Goal: Task Accomplishment & Management: Understand process/instructions

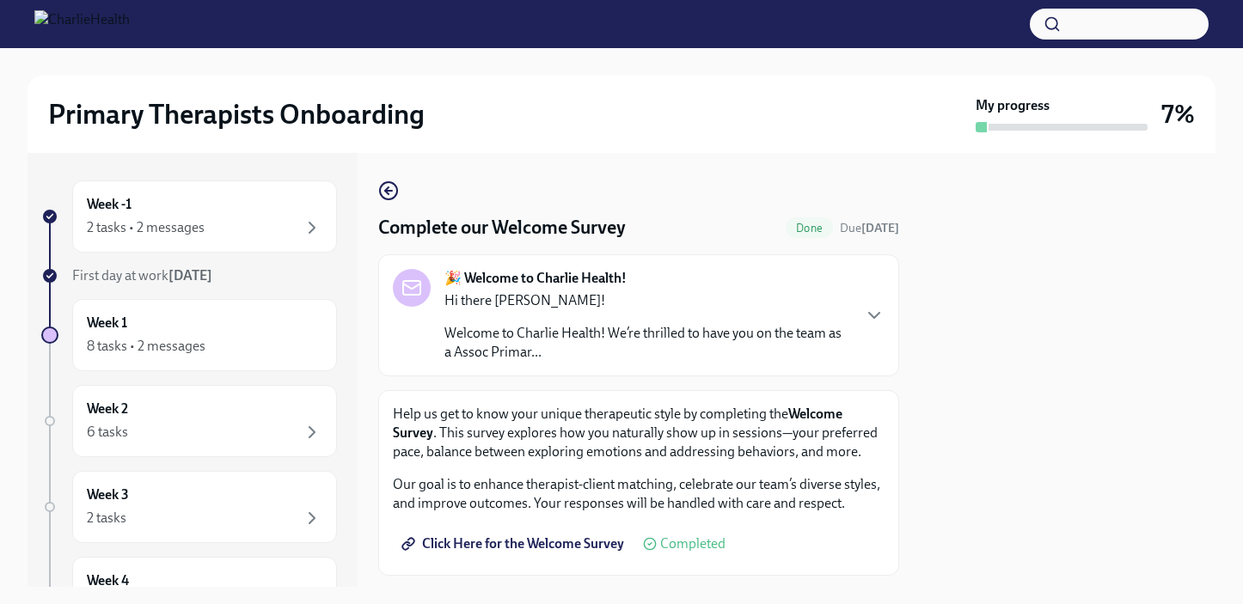
scroll to position [99, 0]
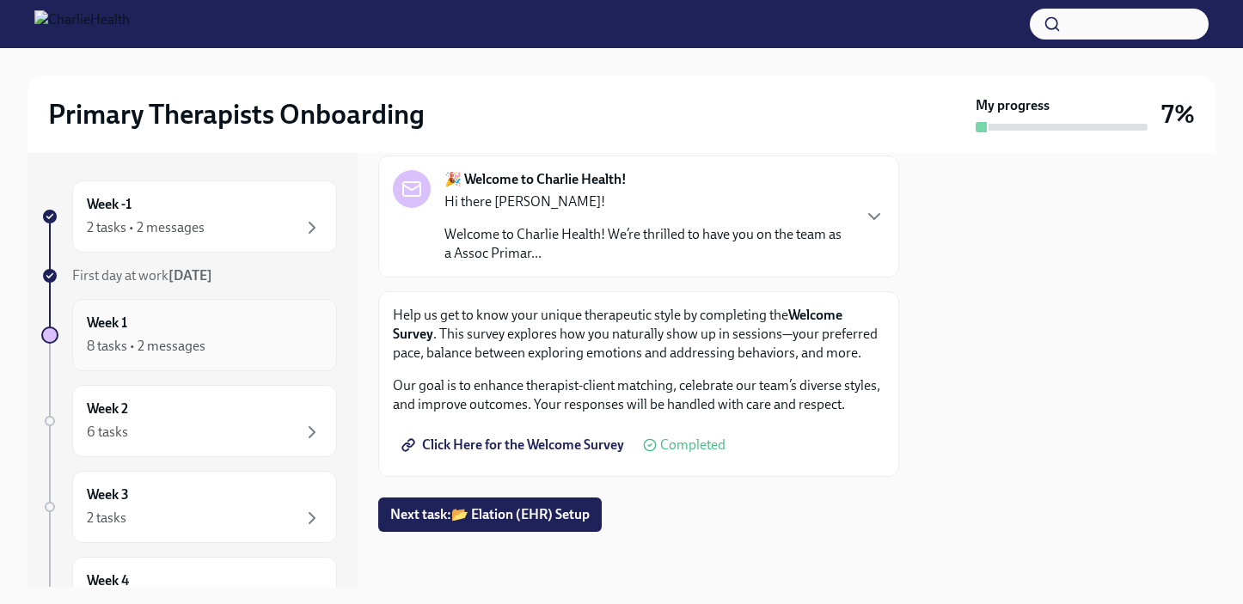
click at [235, 329] on div "Week 1 8 tasks • 2 messages" at bounding box center [205, 335] width 236 height 43
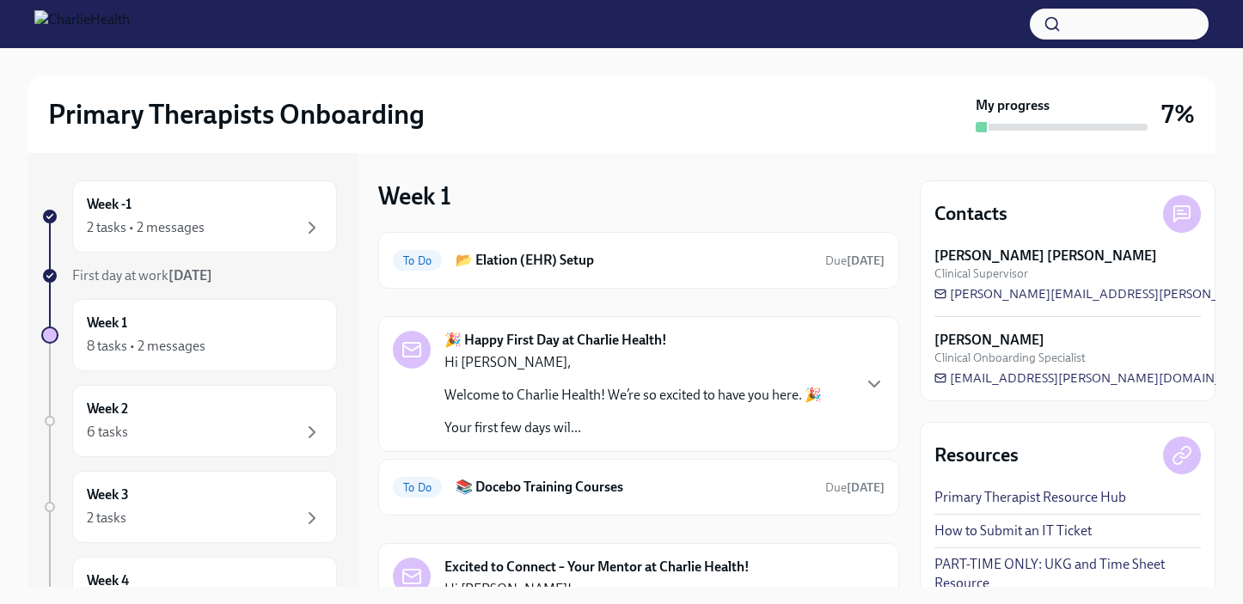
click at [635, 353] on div "🎉 Happy First Day at Charlie Health! Hi [PERSON_NAME], Welcome to Charlie Healt…" at bounding box center [633, 384] width 377 height 107
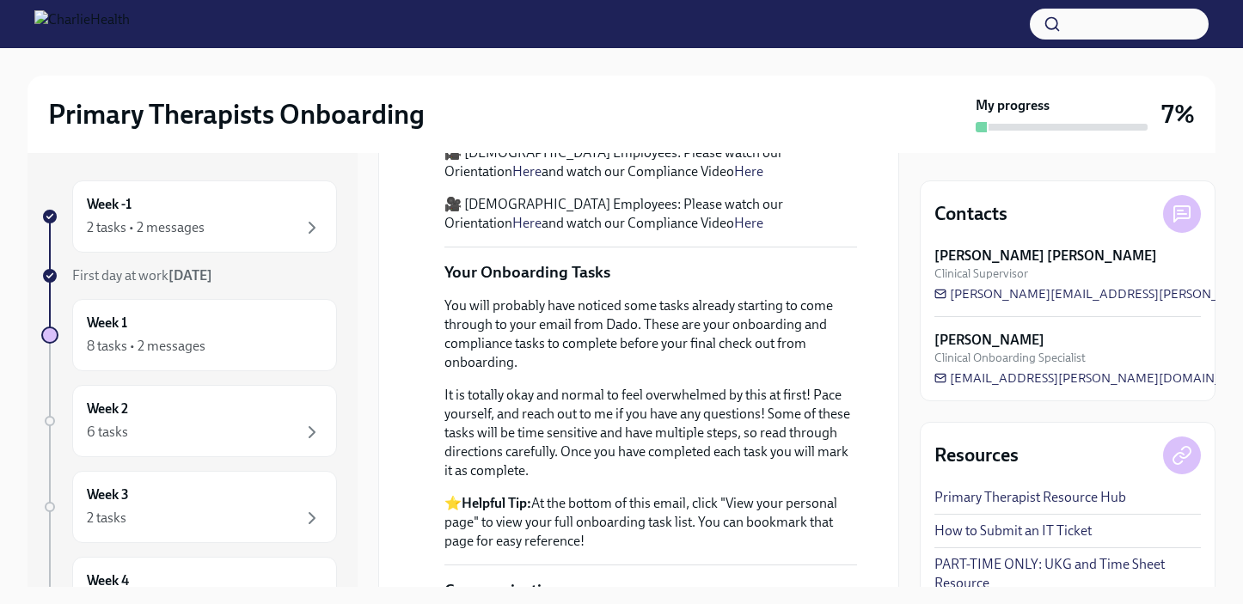
scroll to position [817, 0]
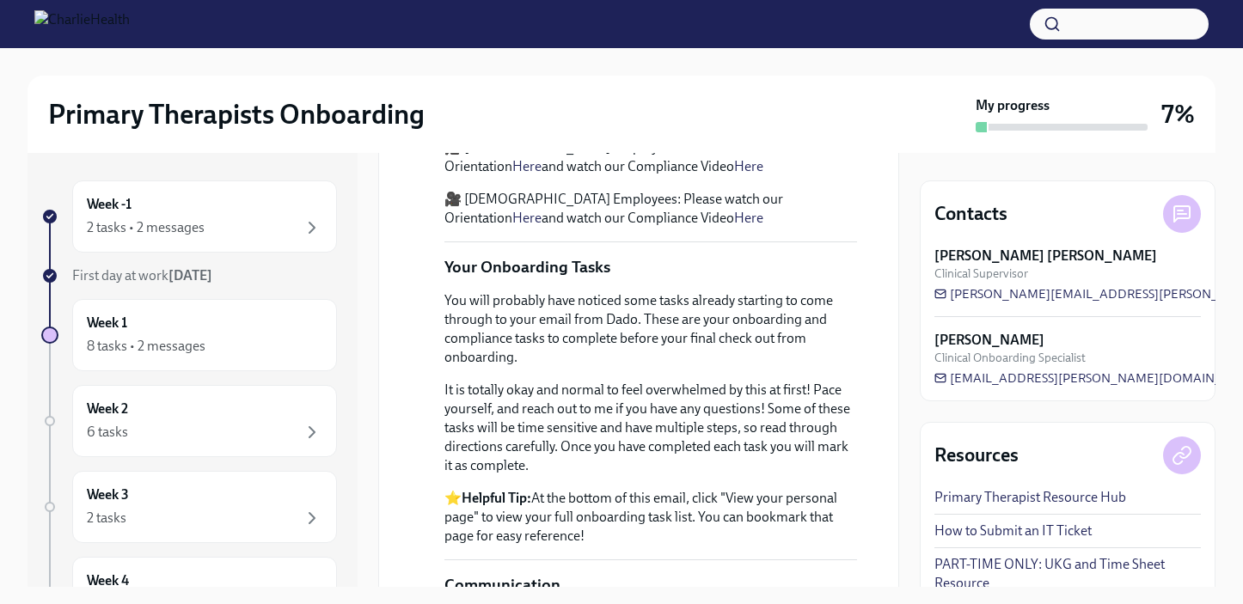
click at [535, 176] on p "🎥 [DEMOGRAPHIC_DATA] Employees: Please watch our Orientation Here and watch our…" at bounding box center [651, 157] width 413 height 38
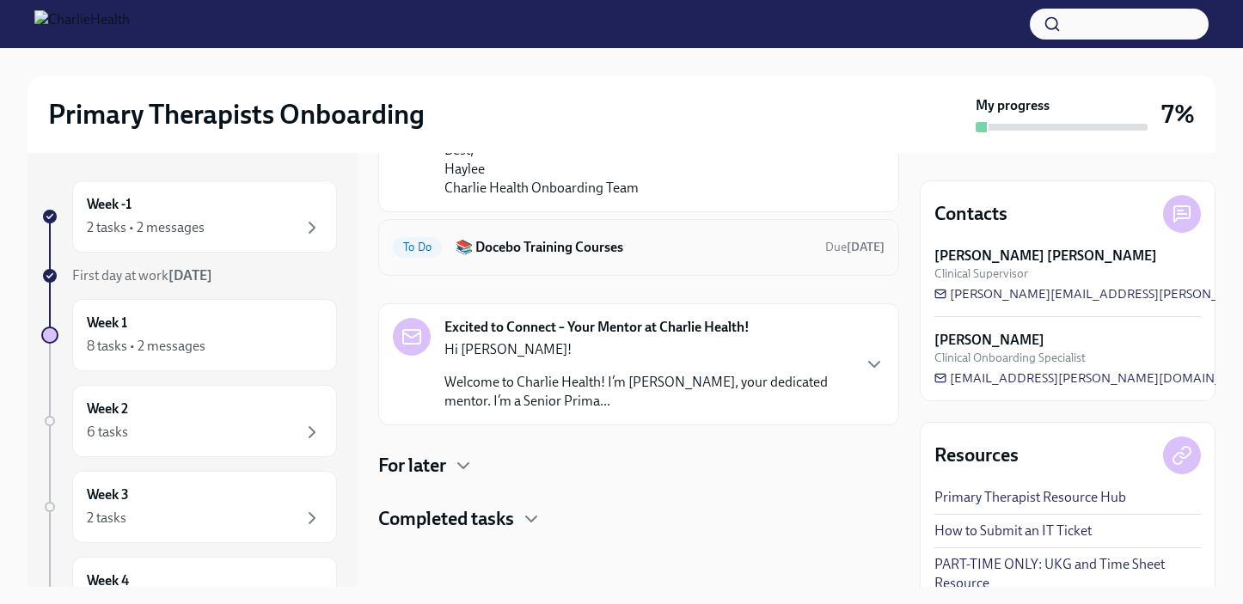
scroll to position [1572, 0]
click at [662, 257] on h6 "📚 Docebo Training Courses" at bounding box center [634, 247] width 356 height 19
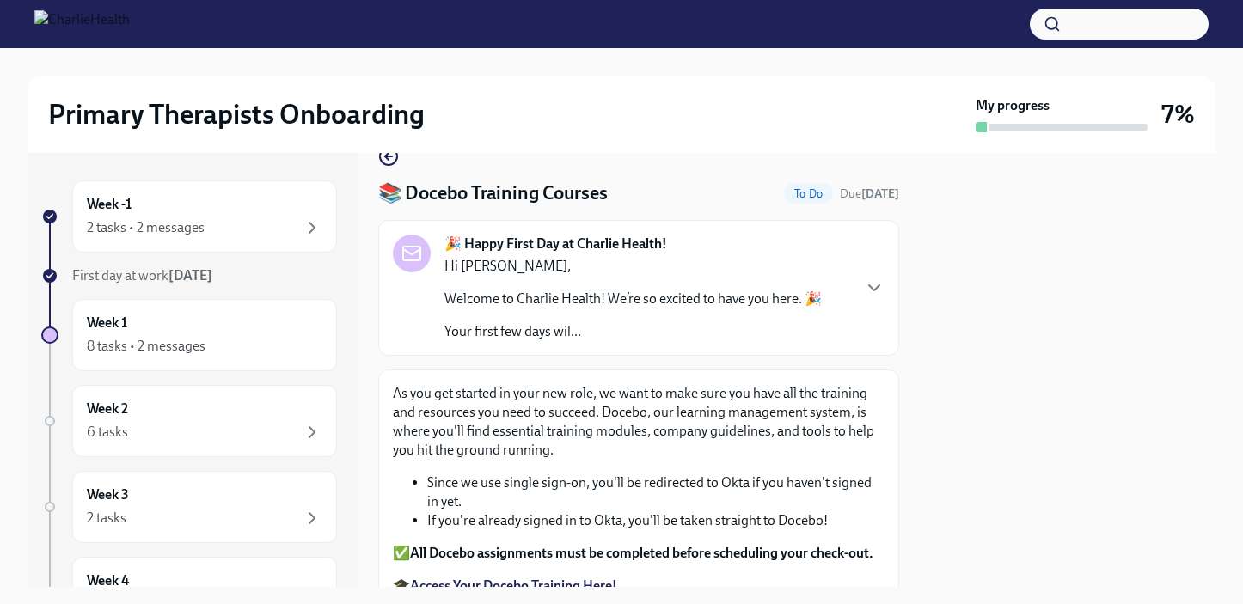
scroll to position [38, 0]
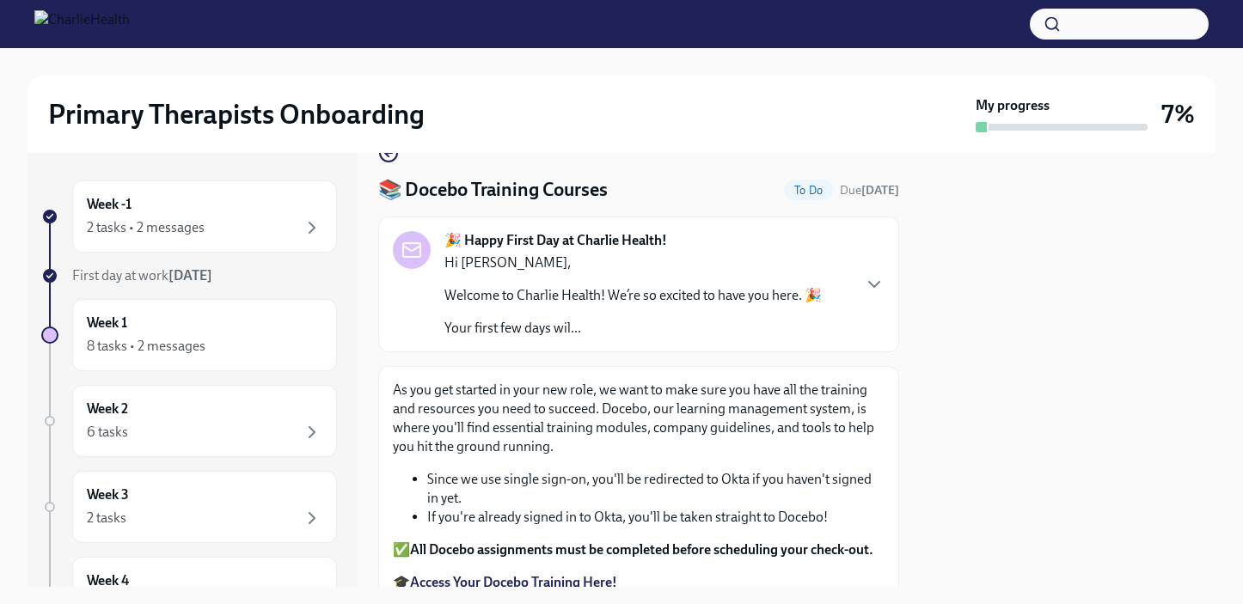
click at [662, 312] on div "Hi [PERSON_NAME], Welcome to Charlie Health! We’re so excited to have you here.…" at bounding box center [633, 296] width 377 height 84
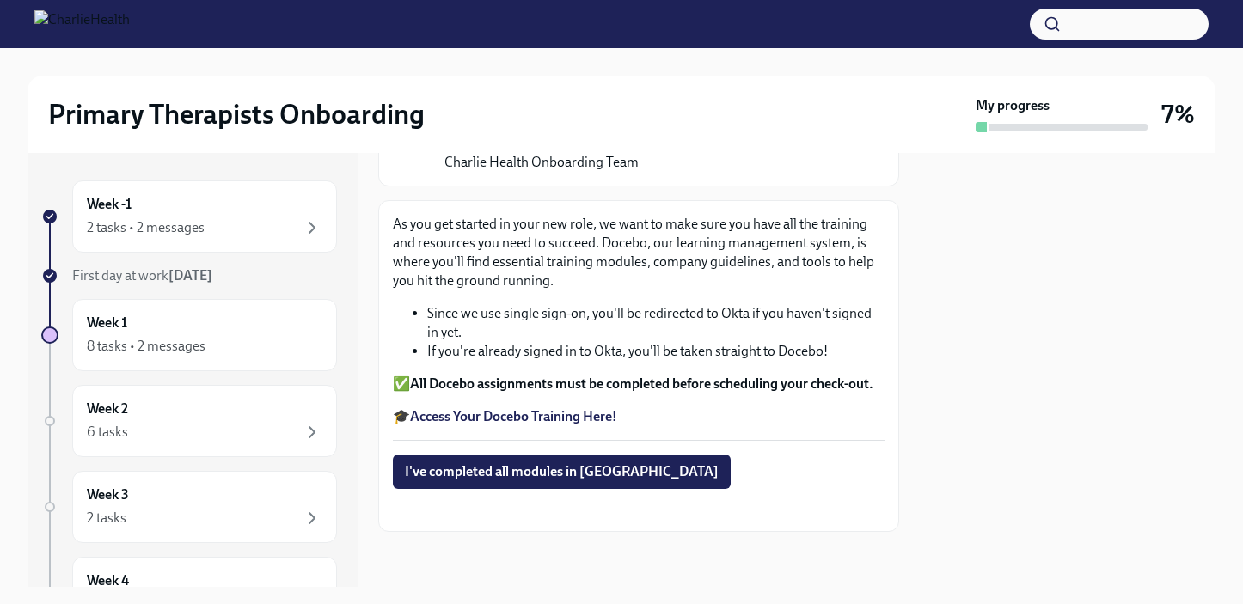
scroll to position [1598, 0]
click at [199, 327] on div "Week 1 8 tasks • 2 messages" at bounding box center [205, 335] width 236 height 43
